Goal: Entertainment & Leisure: Consume media (video, audio)

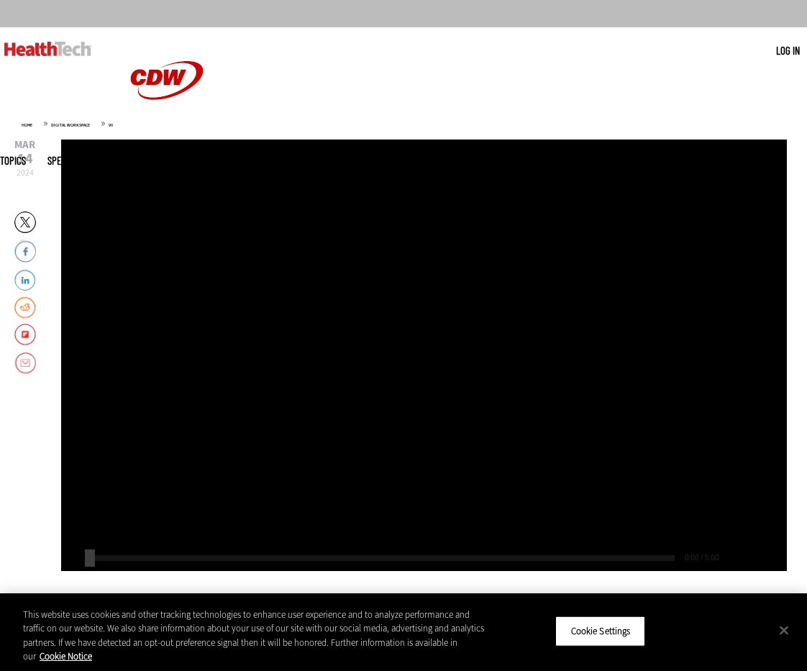
scroll to position [38, 0]
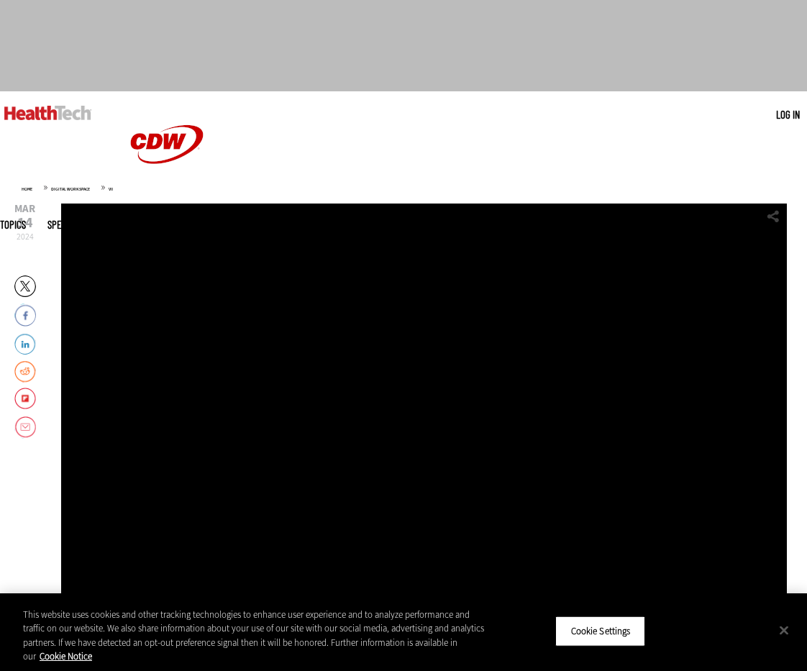
click at [427, 406] on div "Play or Pause Video" at bounding box center [425, 420] width 58 height 58
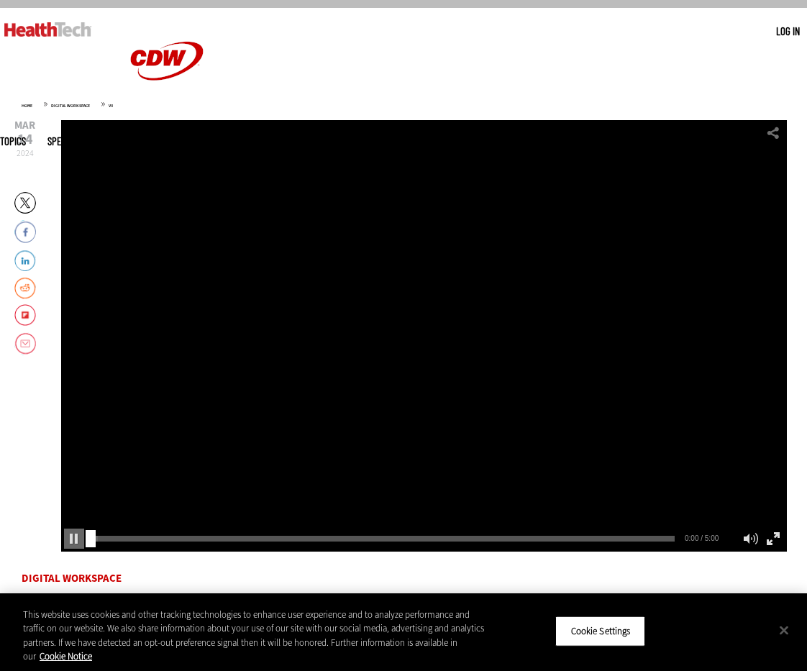
scroll to position [163, 0]
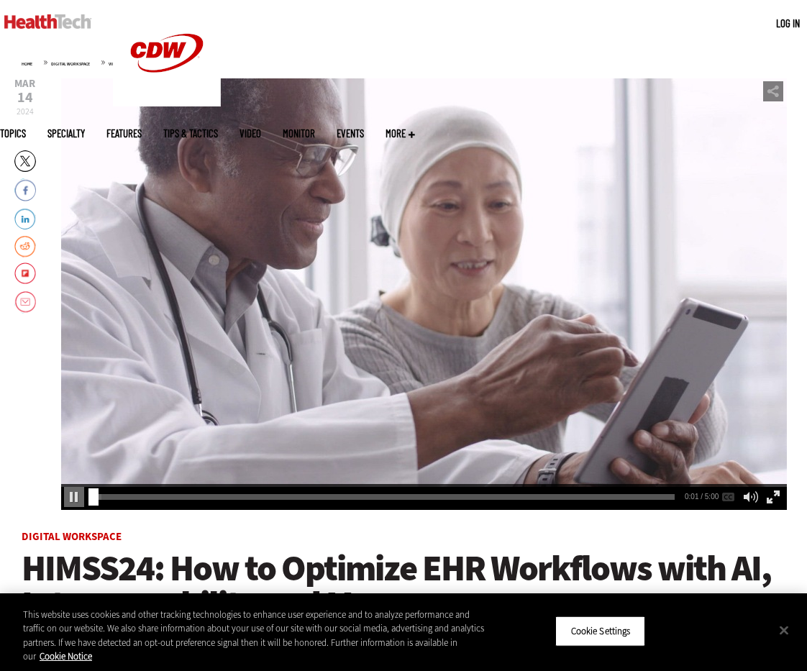
click at [410, 253] on div "Video viewer" at bounding box center [424, 294] width 726 height 432
click at [428, 309] on div "Play or Pause Video" at bounding box center [425, 294] width 58 height 58
click at [150, 495] on div "0:52" at bounding box center [385, 494] width 591 height 1
click at [141, 501] on div "0:34 0:34 / 5:00 AUDIO [Original]" at bounding box center [424, 497] width 726 height 26
click at [137, 495] on div "0:26" at bounding box center [385, 494] width 591 height 1
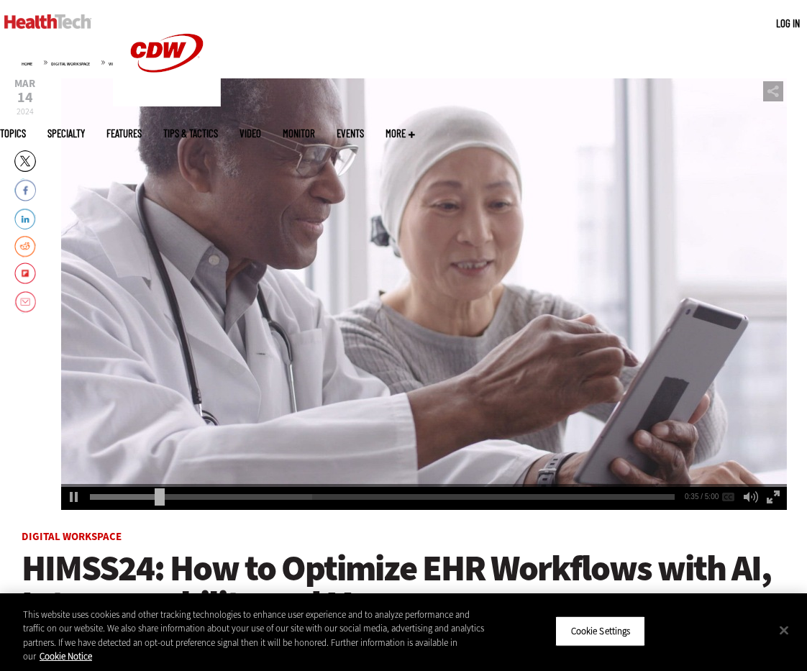
click at [234, 311] on div "Video viewer" at bounding box center [424, 294] width 726 height 432
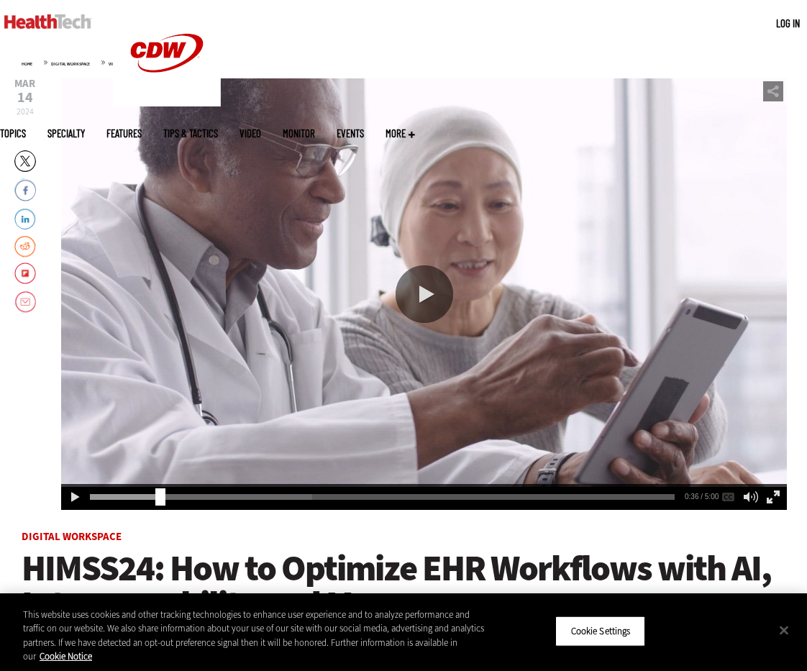
click at [443, 369] on div "Video viewer" at bounding box center [424, 294] width 726 height 432
click at [146, 495] on div "0:38" at bounding box center [385, 494] width 591 height 1
click at [132, 500] on div "0:31 0:31 / 5:00 AUDIO [Original]" at bounding box center [424, 497] width 726 height 26
click at [130, 495] on div "0:32" at bounding box center [385, 494] width 591 height 1
click at [123, 495] on div "0:19" at bounding box center [385, 494] width 591 height 1
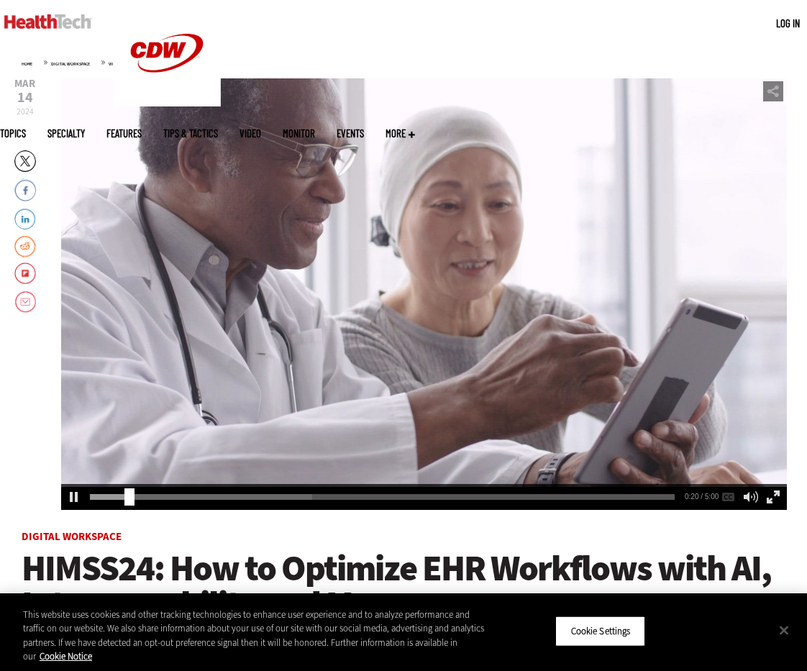
click at [313, 385] on div "Video viewer" at bounding box center [424, 294] width 726 height 432
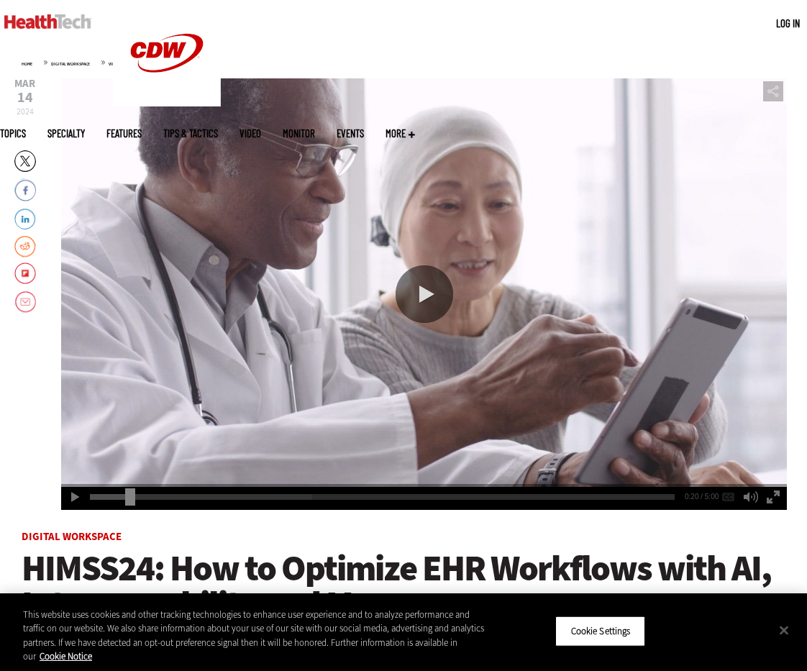
click at [283, 352] on div "Video viewer" at bounding box center [424, 294] width 726 height 432
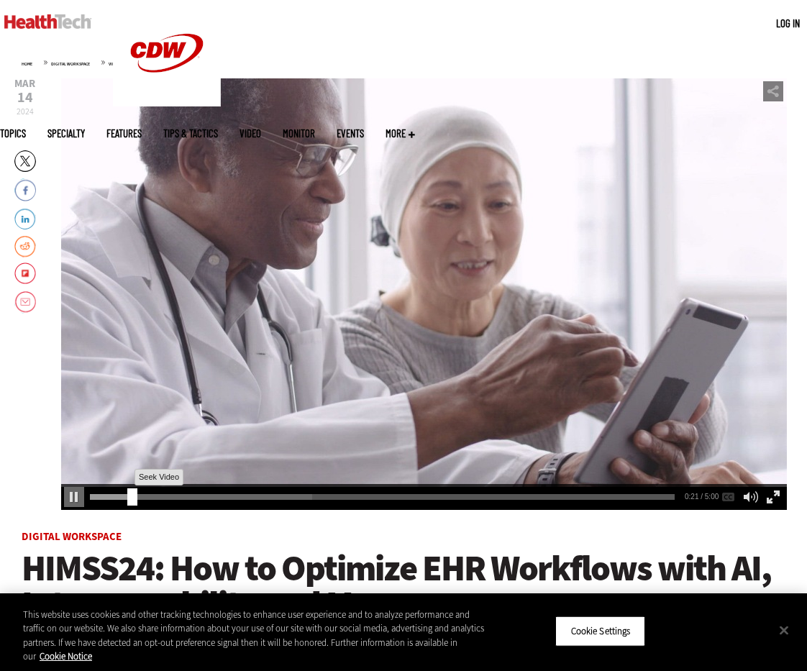
click at [120, 495] on div "0:21" at bounding box center [385, 494] width 591 height 1
click at [533, 301] on div "Video viewer" at bounding box center [424, 294] width 726 height 432
click at [289, 409] on div "Video viewer" at bounding box center [424, 294] width 726 height 432
click at [396, 345] on div "Video viewer" at bounding box center [424, 294] width 726 height 432
click at [131, 495] on div "0:24" at bounding box center [385, 494] width 591 height 1
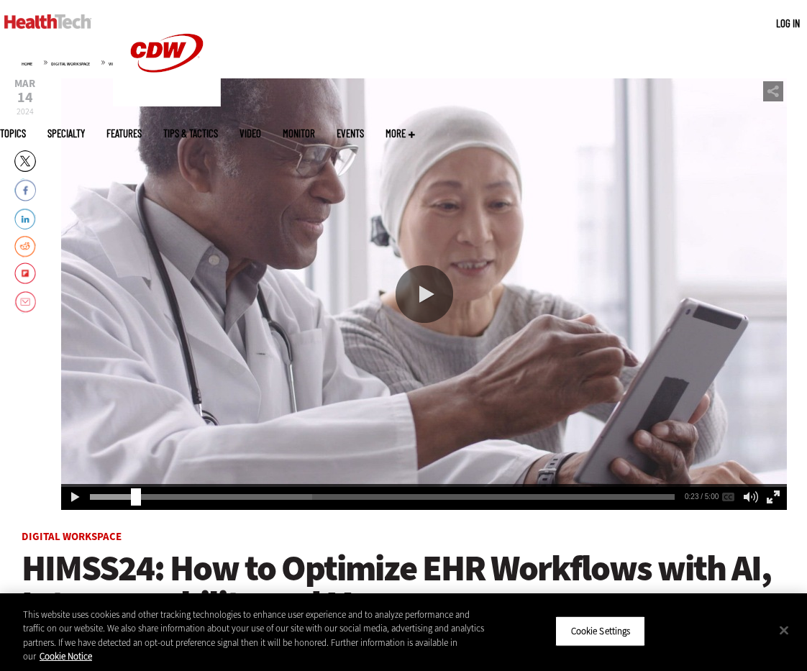
click at [285, 343] on div "Video viewer" at bounding box center [424, 294] width 726 height 432
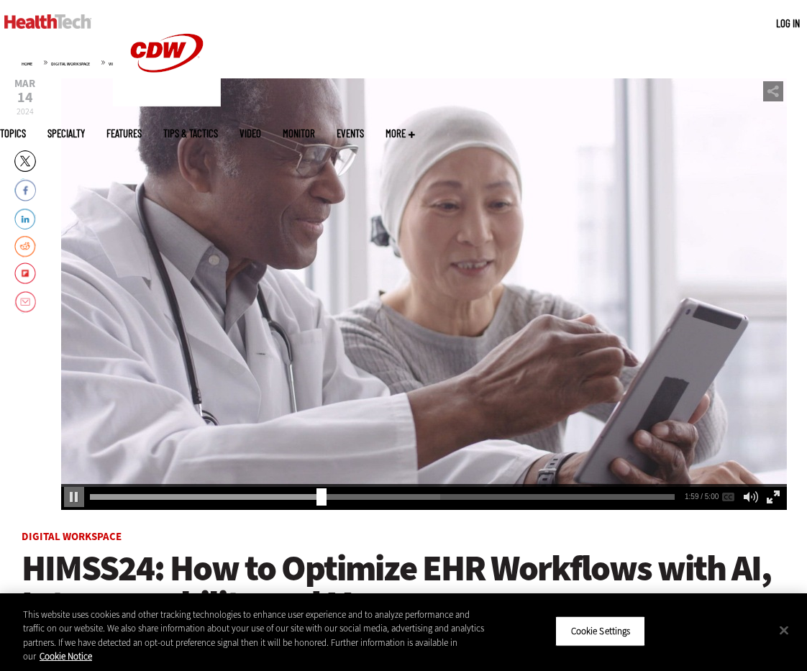
click at [303, 499] on div "1:59 1:59 / 5:00 AUDIO [Original]" at bounding box center [424, 497] width 726 height 26
click at [304, 491] on div "2:00 2:00 / 5:00 AUDIO [Original]" at bounding box center [424, 497] width 726 height 26
click at [293, 495] on div "2:00" at bounding box center [385, 494] width 591 height 1
click at [552, 330] on div "Video viewer" at bounding box center [424, 294] width 726 height 432
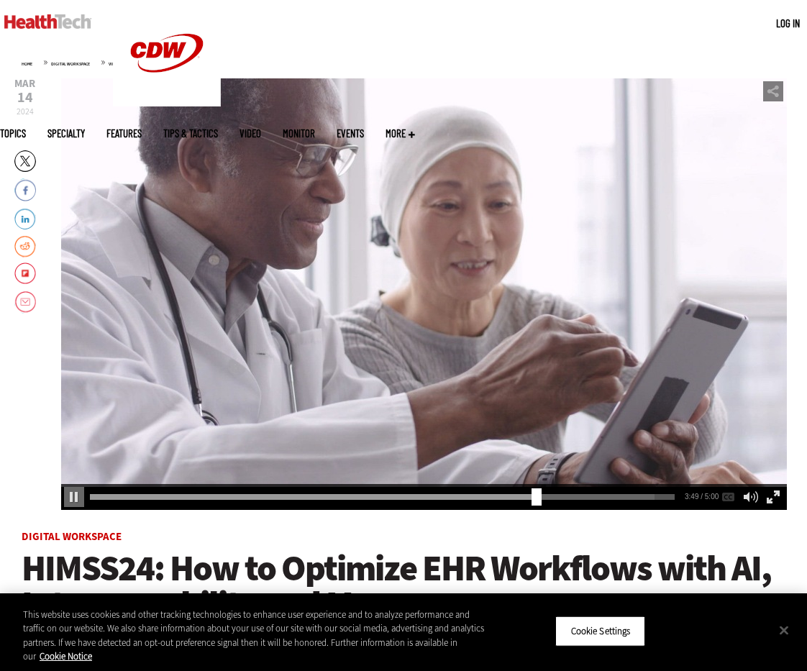
click at [552, 330] on div "Video viewer" at bounding box center [424, 294] width 726 height 432
click at [470, 322] on div "Video viewer" at bounding box center [424, 294] width 726 height 432
click at [326, 245] on div "Video viewer" at bounding box center [424, 294] width 726 height 432
click at [429, 344] on div "Video viewer" at bounding box center [424, 294] width 726 height 432
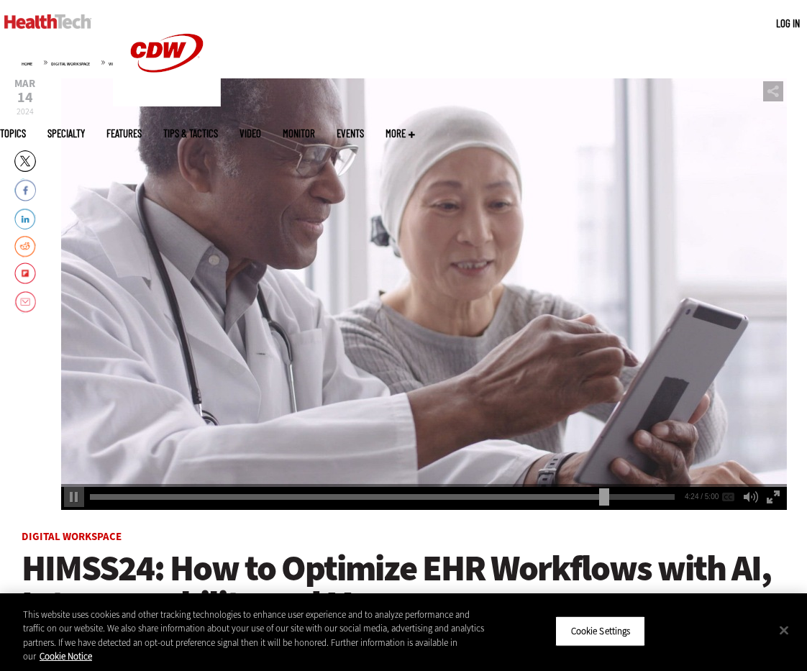
click at [399, 287] on div "Play or Pause Video" at bounding box center [425, 294] width 58 height 58
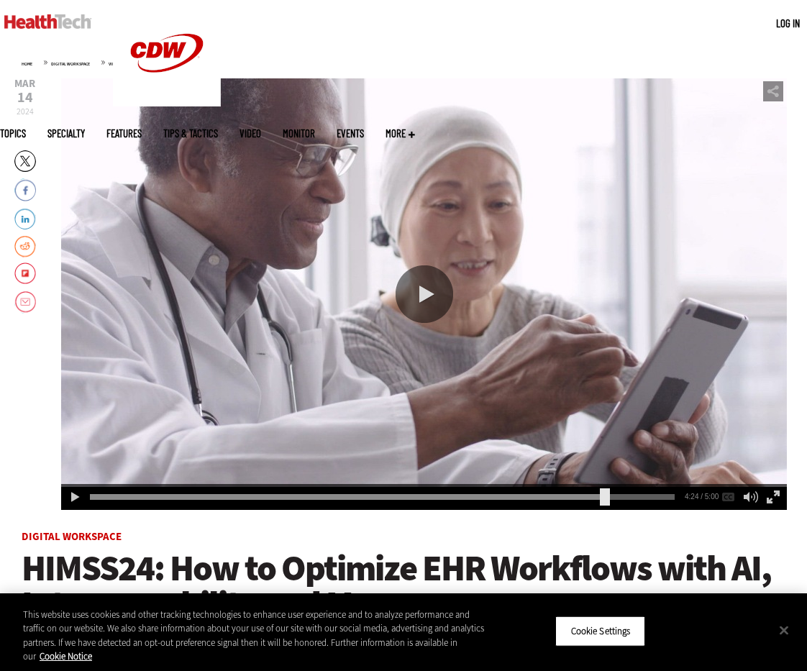
click at [335, 261] on div "Video viewer" at bounding box center [424, 294] width 726 height 432
click at [573, 281] on div "Video viewer" at bounding box center [424, 294] width 726 height 432
